Goal: Information Seeking & Learning: Check status

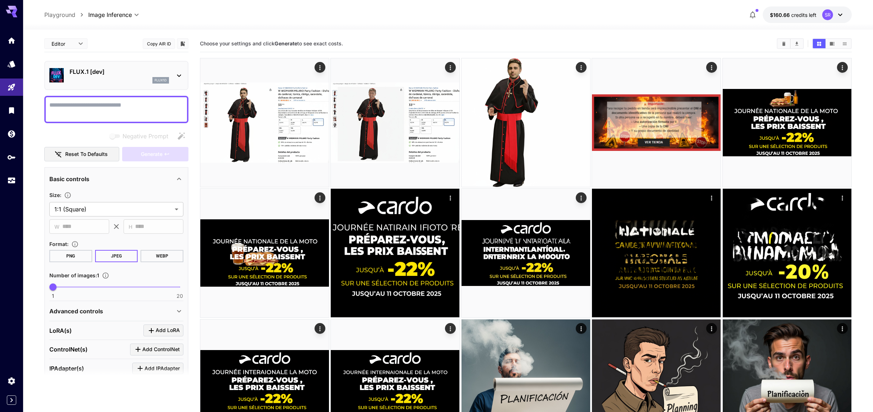
click at [840, 13] on icon at bounding box center [840, 14] width 9 height 9
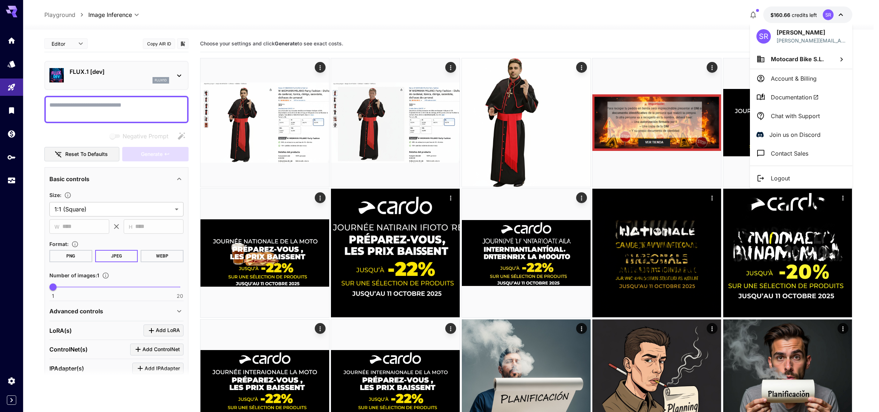
click at [807, 61] on span "Motocard Bike S.L." at bounding box center [796, 58] width 53 height 7
click at [17, 194] on div at bounding box center [439, 206] width 879 height 412
click at [13, 182] on div at bounding box center [439, 206] width 879 height 412
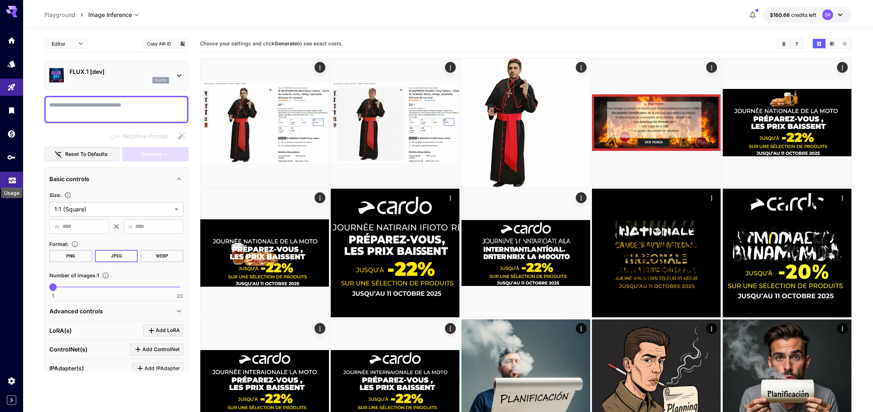
click at [12, 182] on icon "Usage" at bounding box center [12, 178] width 9 height 9
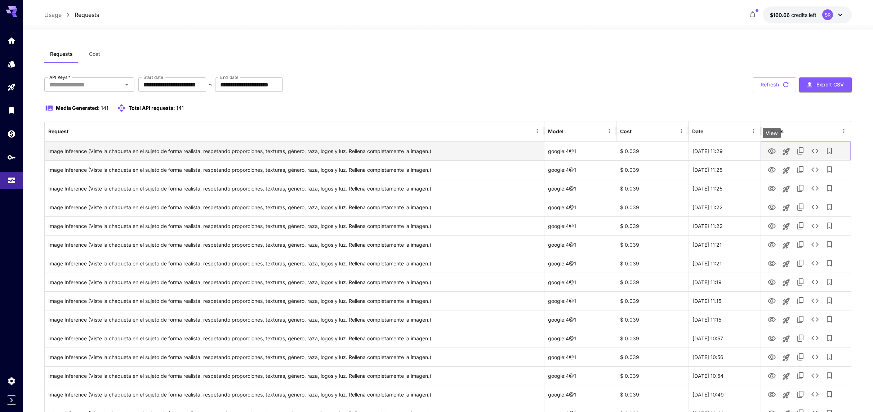
click at [771, 150] on icon "View" at bounding box center [772, 151] width 9 height 9
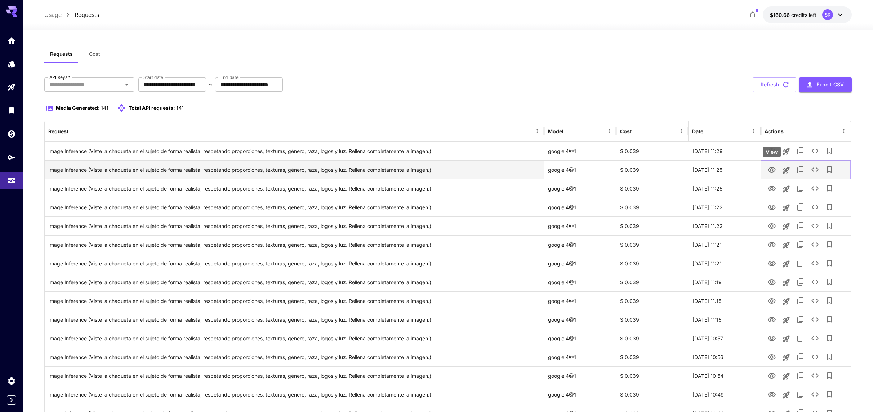
click at [774, 170] on icon "View" at bounding box center [772, 169] width 8 height 5
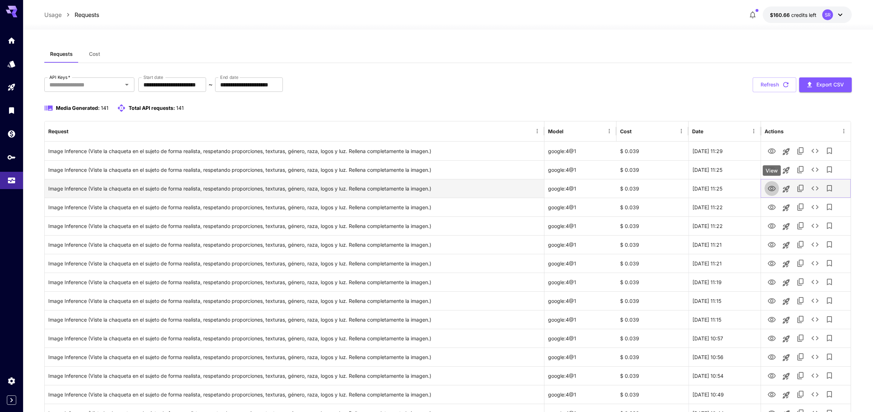
click at [772, 188] on icon "View" at bounding box center [772, 189] width 9 height 9
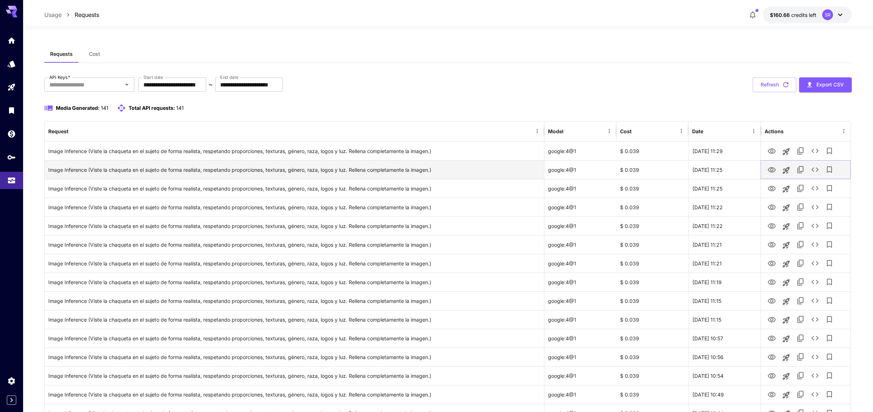
click at [774, 170] on icon "View" at bounding box center [772, 170] width 9 height 9
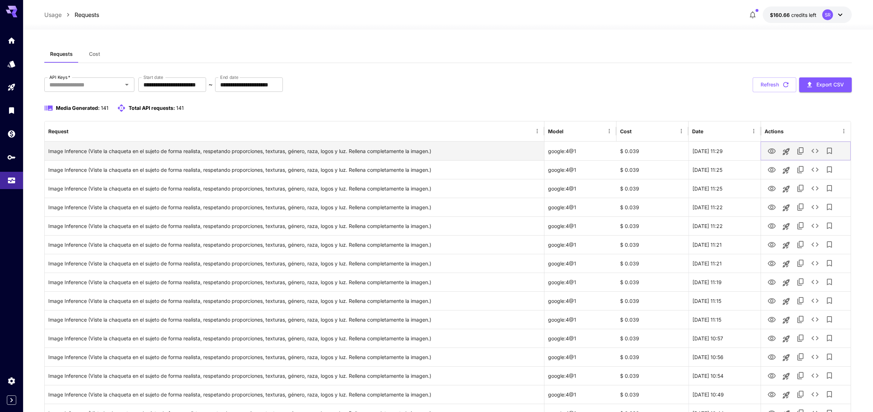
click at [771, 150] on icon "View" at bounding box center [772, 150] width 8 height 5
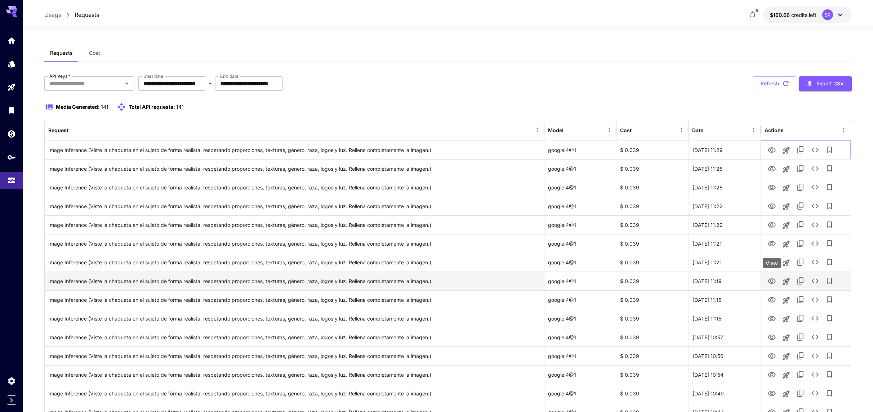
scroll to position [1, 0]
click at [772, 263] on div "View" at bounding box center [772, 263] width 18 height 10
click at [771, 281] on icon "View" at bounding box center [772, 281] width 9 height 9
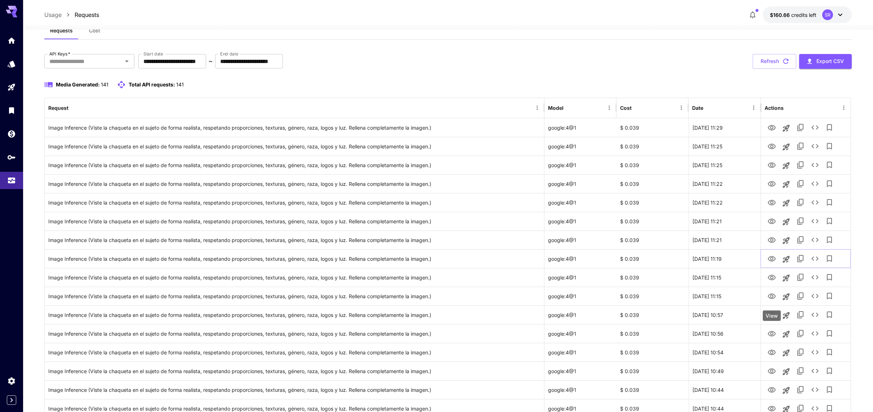
scroll to position [35, 0]
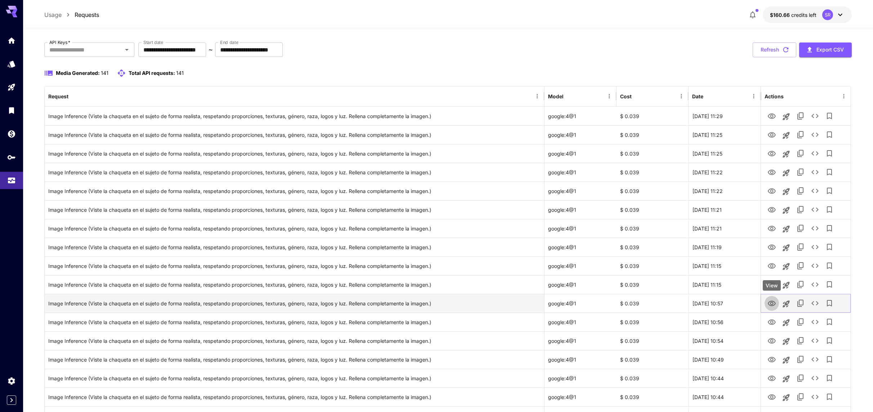
click at [773, 302] on icon "View" at bounding box center [772, 303] width 9 height 9
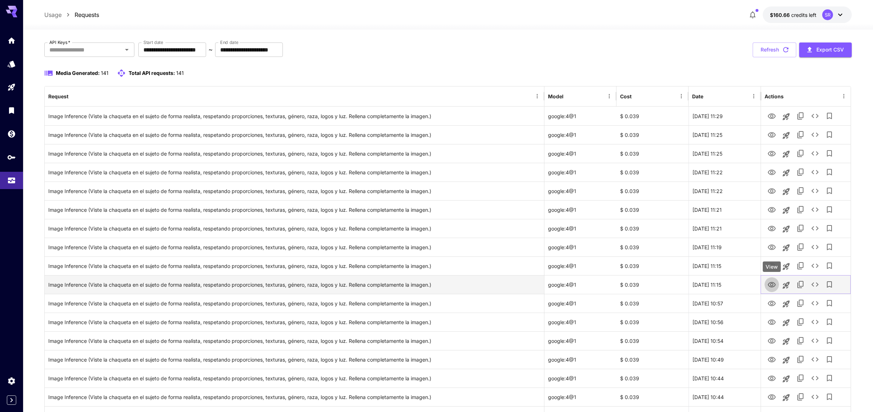
click at [770, 283] on icon "View" at bounding box center [772, 284] width 8 height 5
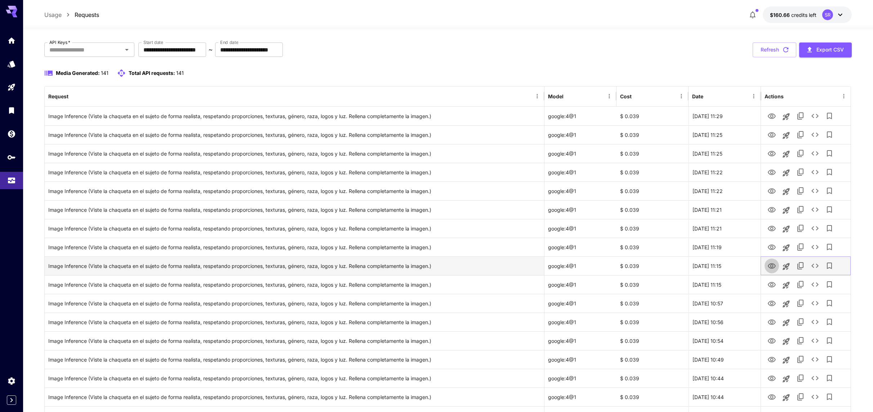
click at [772, 266] on icon "View" at bounding box center [772, 266] width 9 height 9
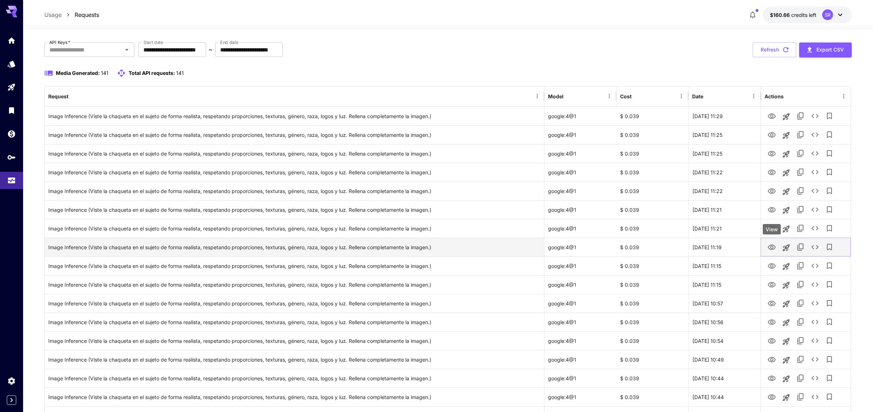
click at [770, 247] on icon "View" at bounding box center [772, 247] width 8 height 5
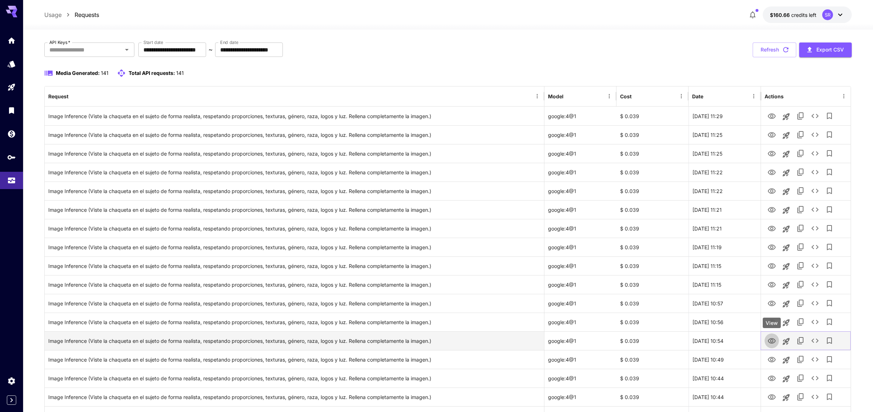
click at [773, 342] on icon "View" at bounding box center [772, 340] width 8 height 5
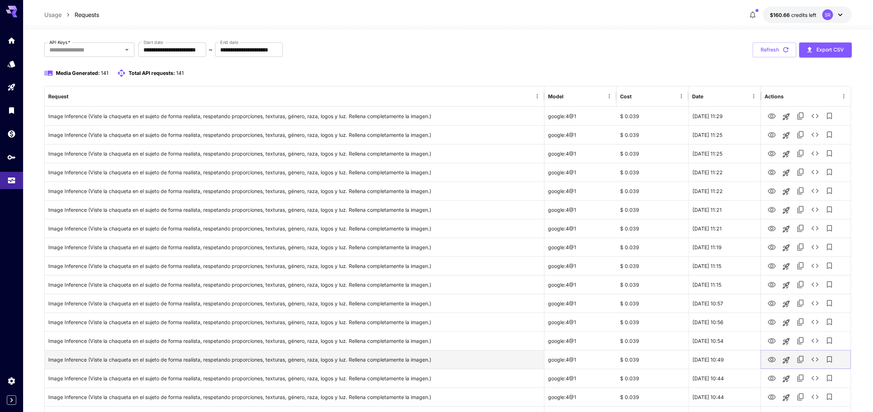
click at [773, 357] on icon "View" at bounding box center [772, 359] width 8 height 5
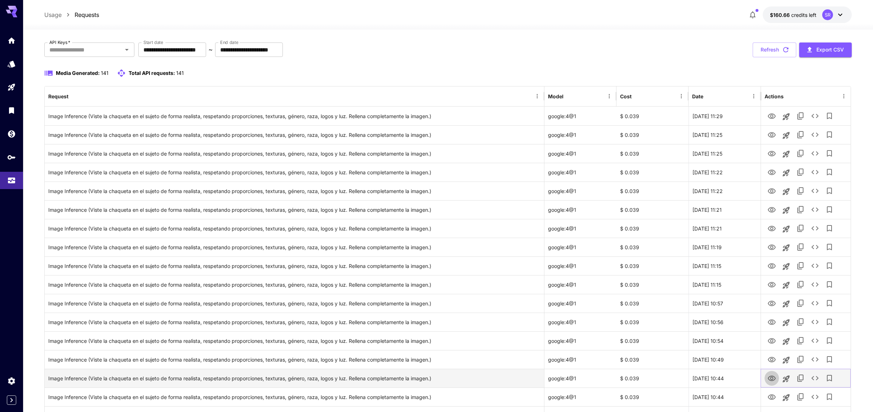
click at [772, 377] on icon "View" at bounding box center [772, 378] width 8 height 5
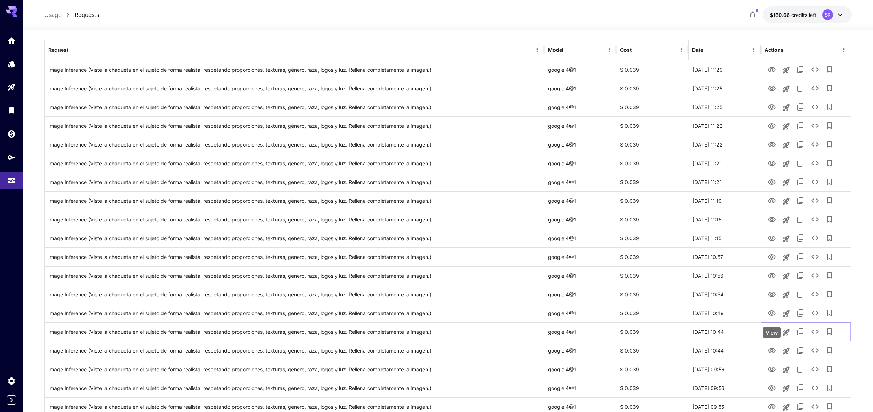
scroll to position [83, 0]
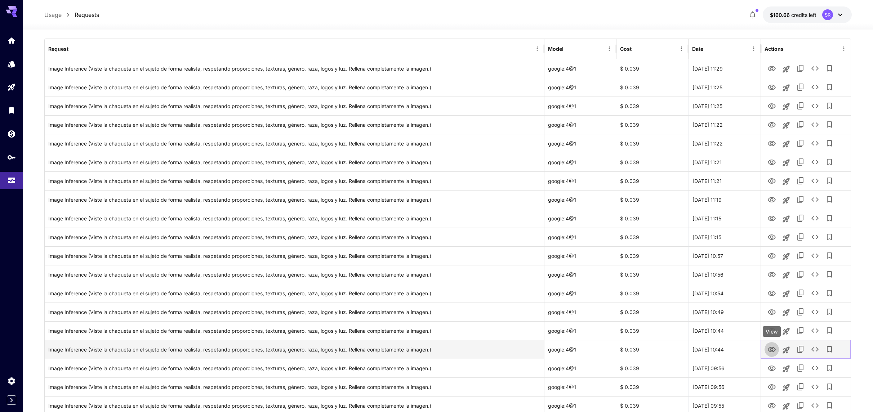
click at [774, 349] on icon "View" at bounding box center [772, 350] width 9 height 9
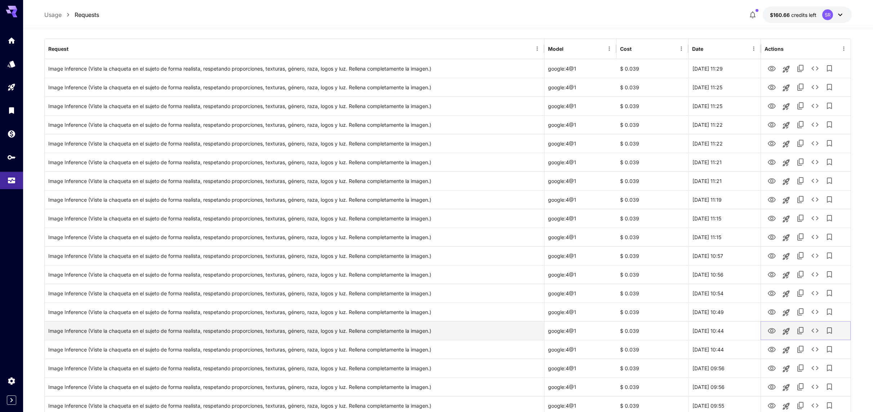
click at [770, 328] on icon "View" at bounding box center [772, 330] width 8 height 5
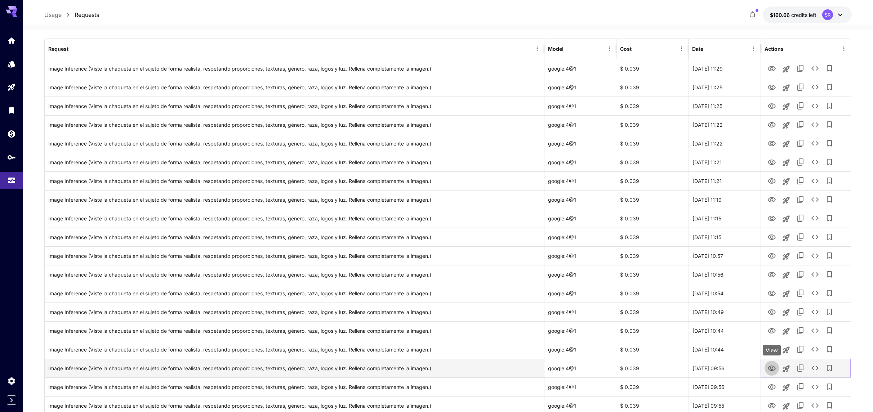
click at [773, 370] on icon "View" at bounding box center [772, 368] width 8 height 5
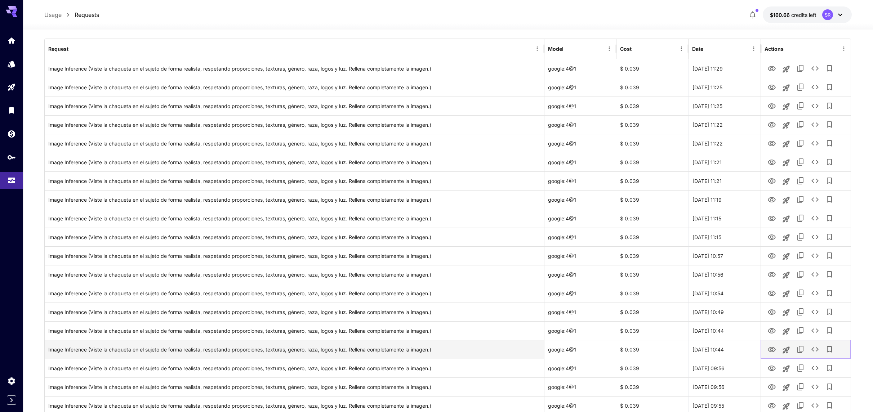
click at [774, 351] on icon "View" at bounding box center [772, 349] width 8 height 5
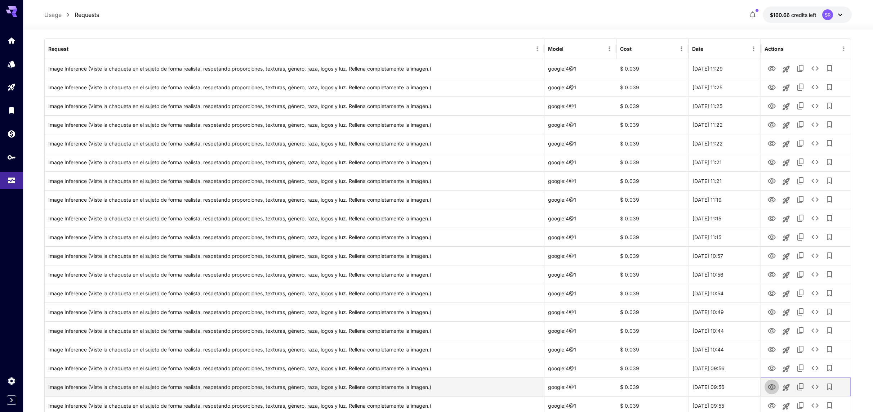
click at [773, 388] on icon "View" at bounding box center [772, 387] width 9 height 9
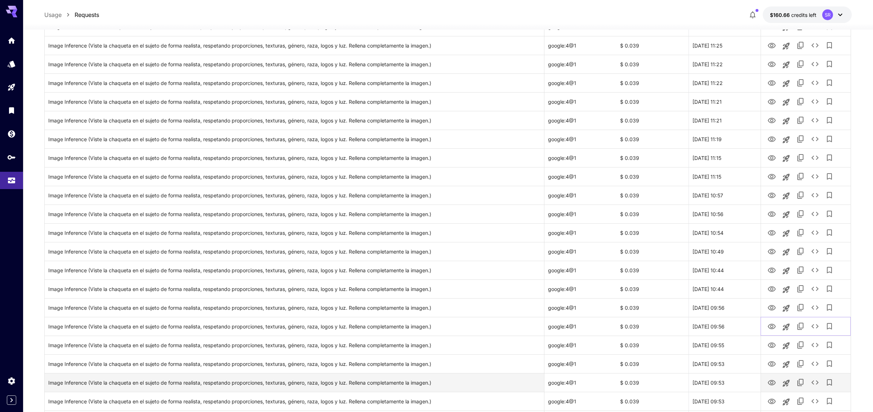
scroll to position [148, 0]
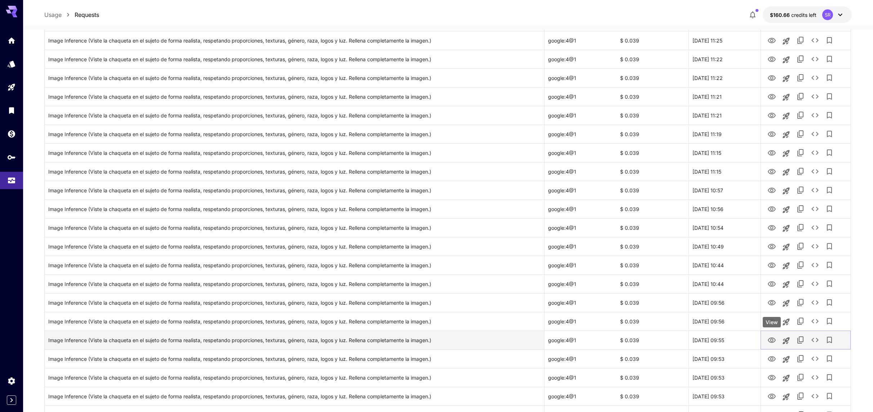
click at [770, 338] on icon "View" at bounding box center [772, 340] width 9 height 9
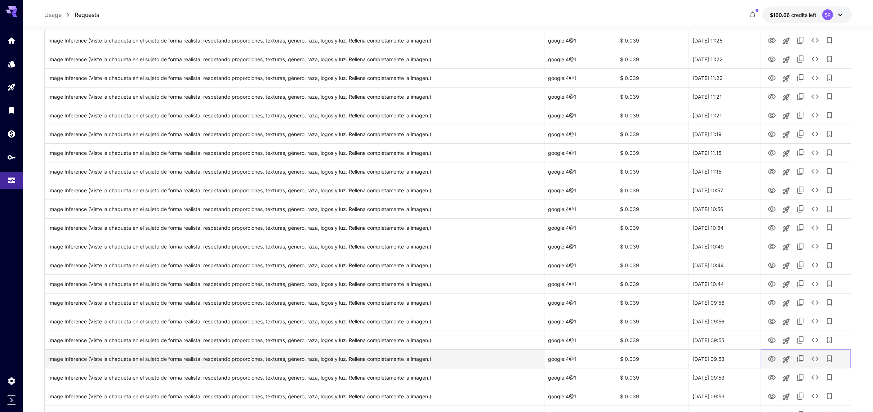
click at [775, 359] on icon "View" at bounding box center [772, 358] width 8 height 5
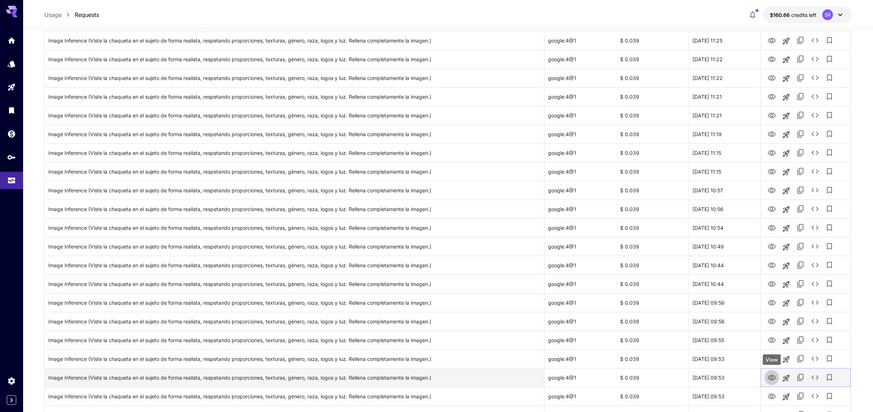
click at [769, 377] on icon "View" at bounding box center [772, 377] width 8 height 5
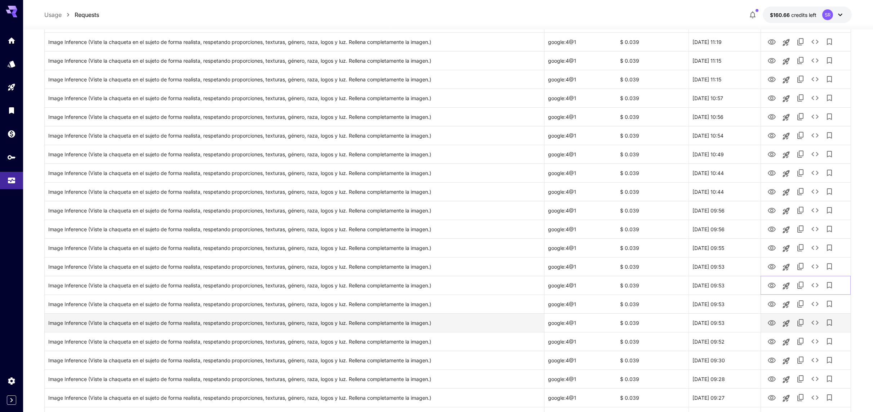
scroll to position [255, 0]
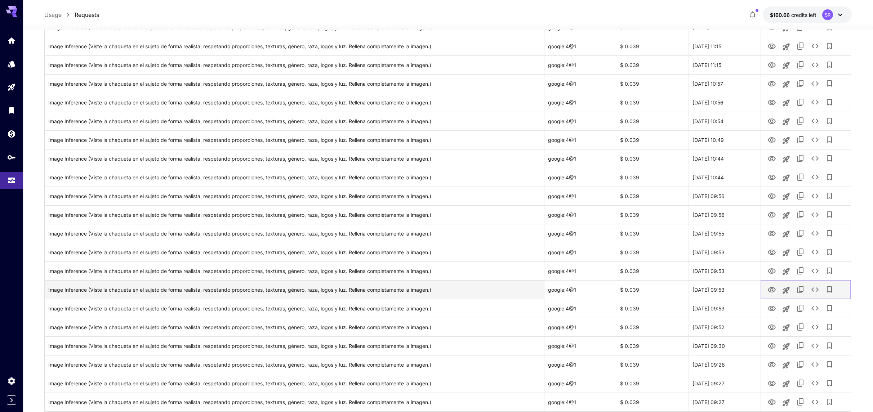
click at [770, 292] on icon "View" at bounding box center [772, 290] width 9 height 9
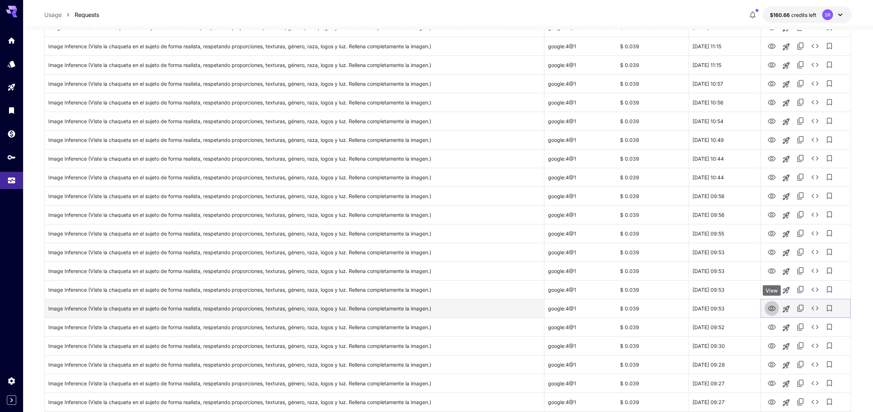
click at [768, 308] on icon "View" at bounding box center [772, 308] width 8 height 5
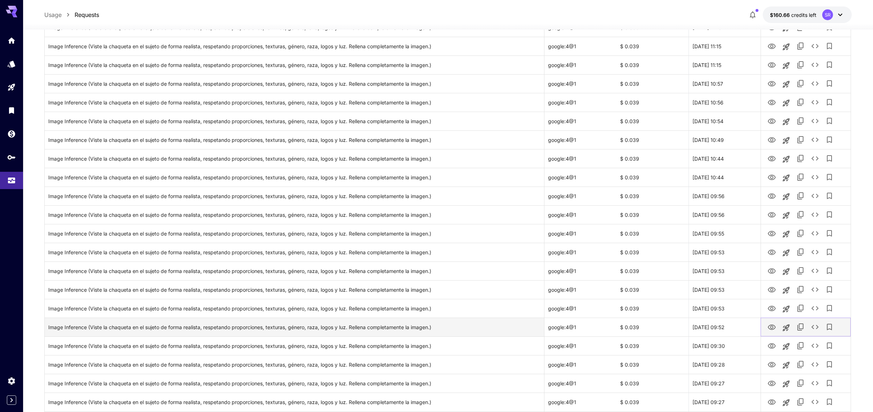
click at [772, 327] on icon "View" at bounding box center [772, 327] width 9 height 9
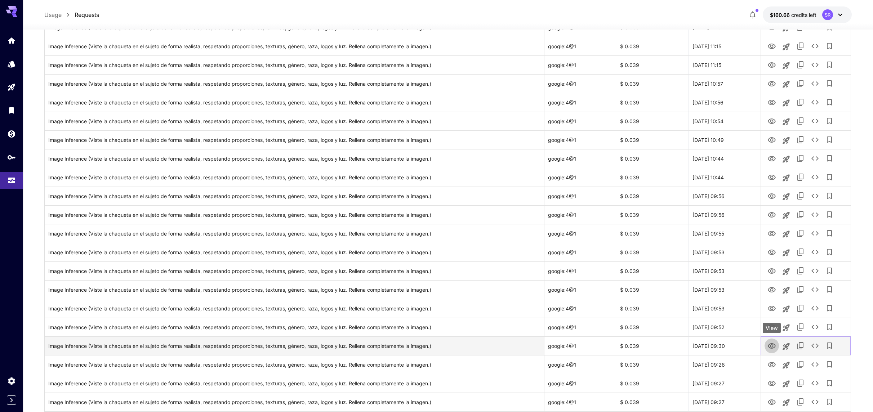
click at [770, 347] on icon "View" at bounding box center [772, 345] width 8 height 5
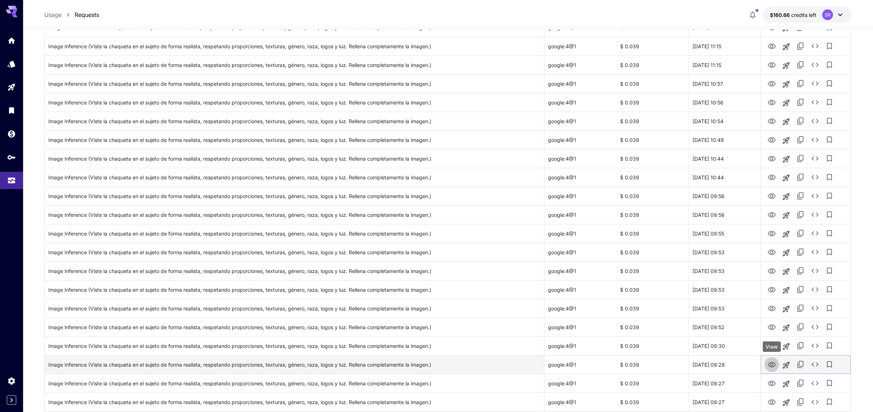
click at [773, 364] on icon "View" at bounding box center [772, 364] width 8 height 5
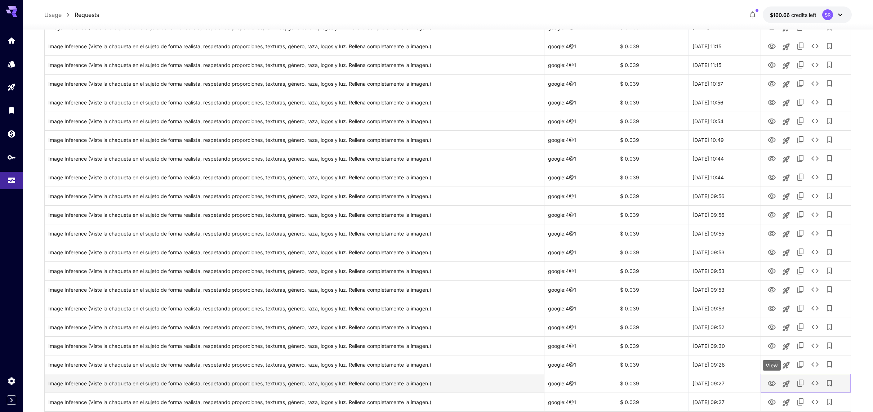
click at [769, 386] on icon "View" at bounding box center [772, 383] width 9 height 9
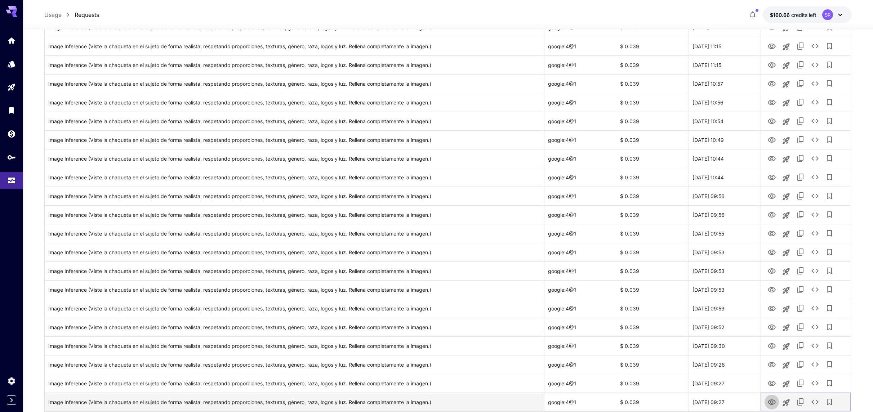
click at [770, 401] on icon "View" at bounding box center [772, 402] width 8 height 5
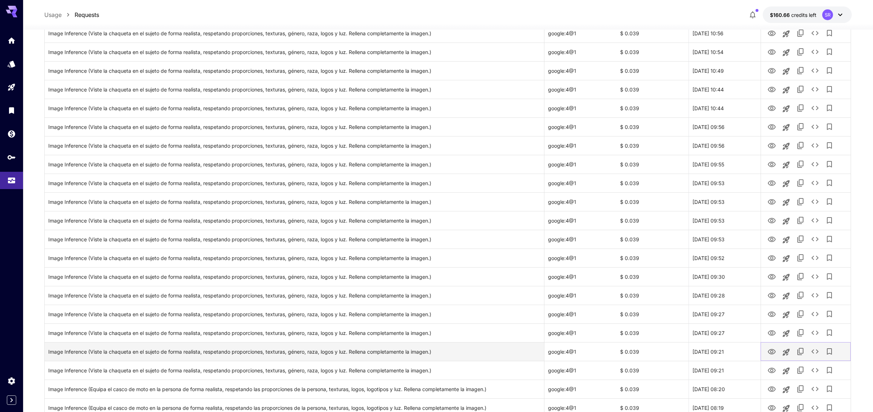
click at [772, 348] on icon "View" at bounding box center [772, 352] width 9 height 9
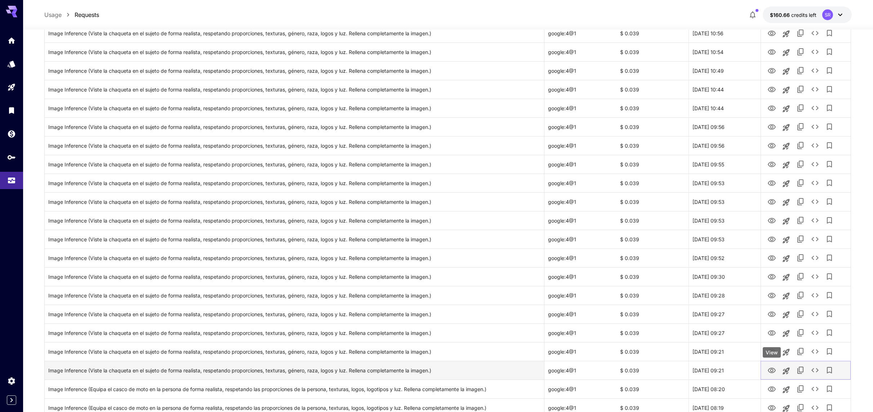
click at [773, 372] on icon "View" at bounding box center [772, 370] width 9 height 9
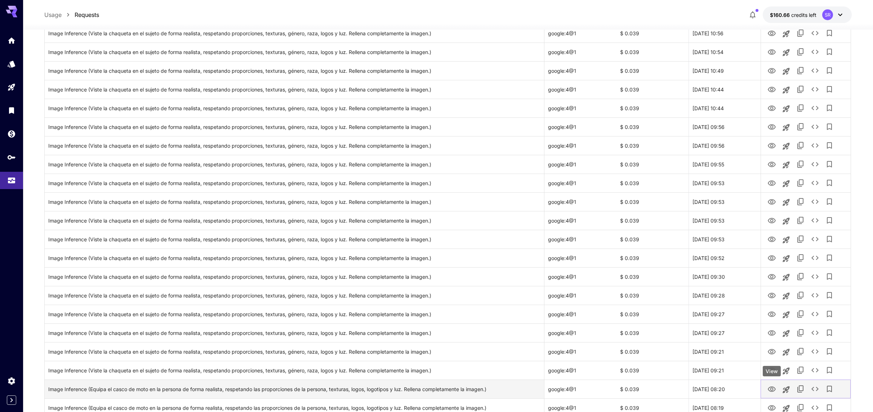
click at [769, 389] on icon "View" at bounding box center [772, 389] width 9 height 9
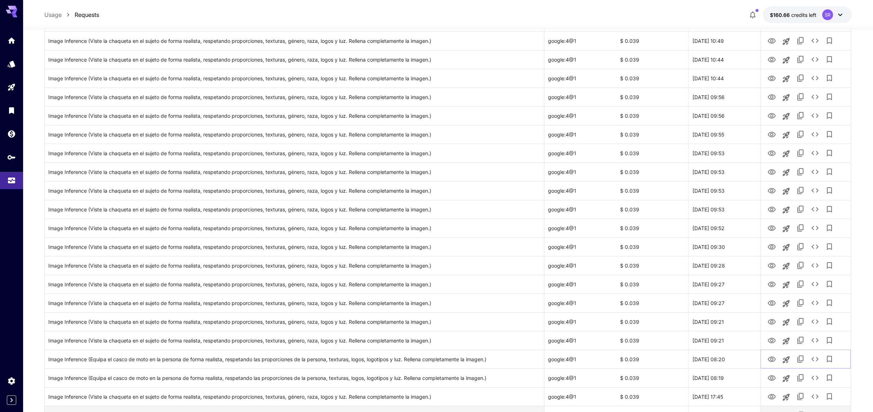
scroll to position [385, 0]
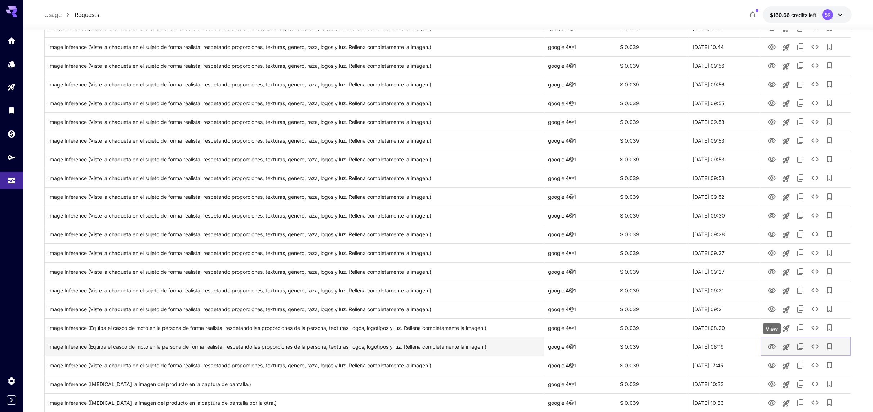
click at [774, 347] on icon "View" at bounding box center [772, 347] width 9 height 9
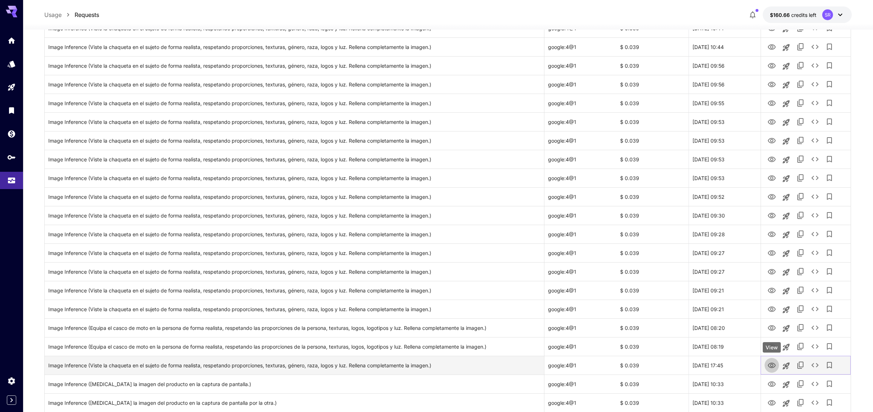
click at [767, 364] on button "View" at bounding box center [772, 365] width 14 height 15
click at [773, 368] on icon "View" at bounding box center [772, 365] width 9 height 9
